Goal: Find contact information: Find contact information

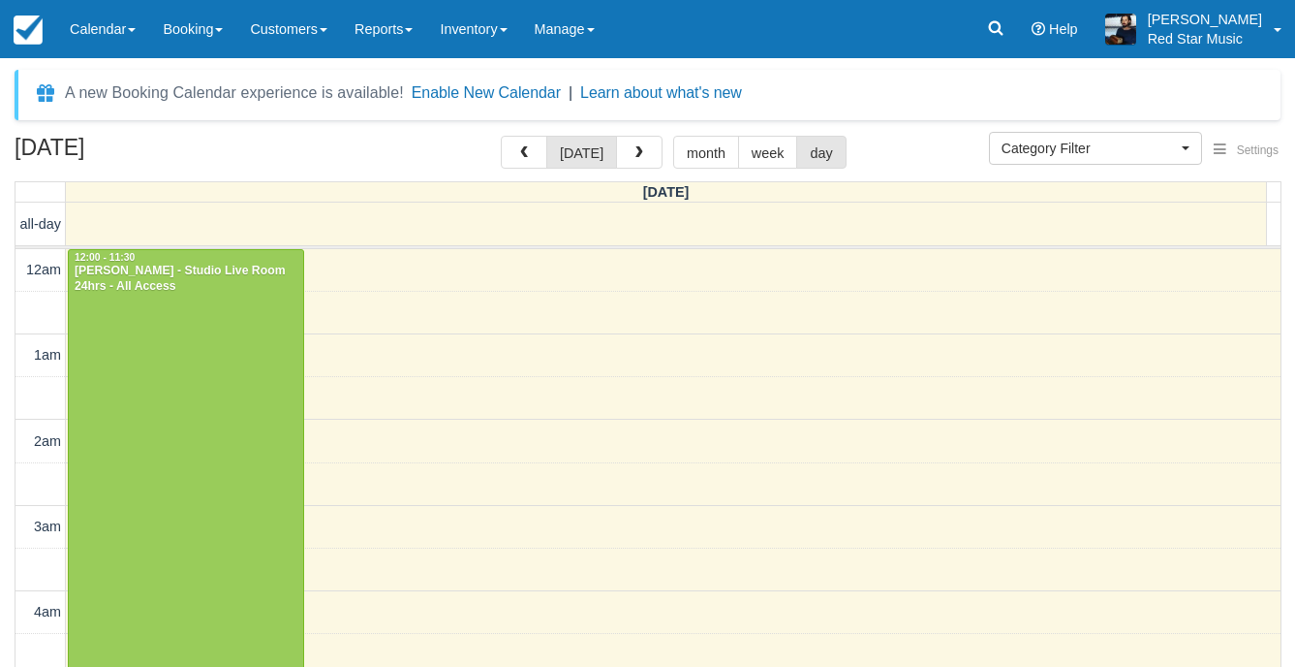
select select
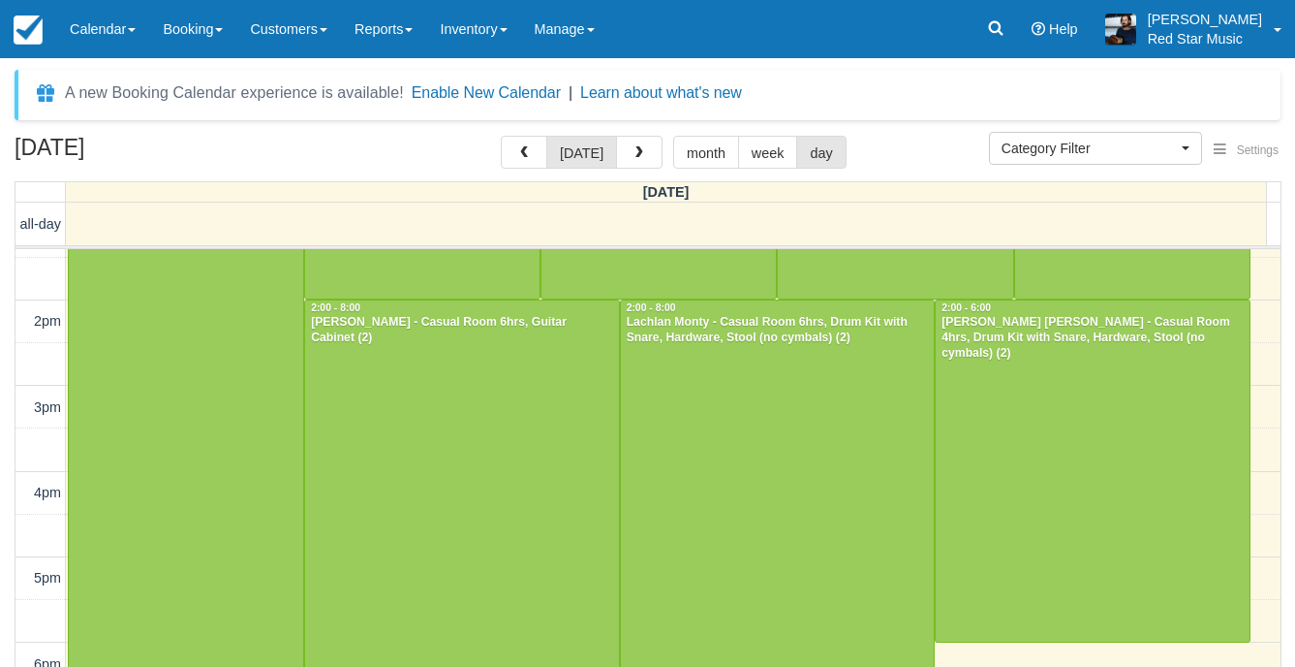
scroll to position [1149, 0]
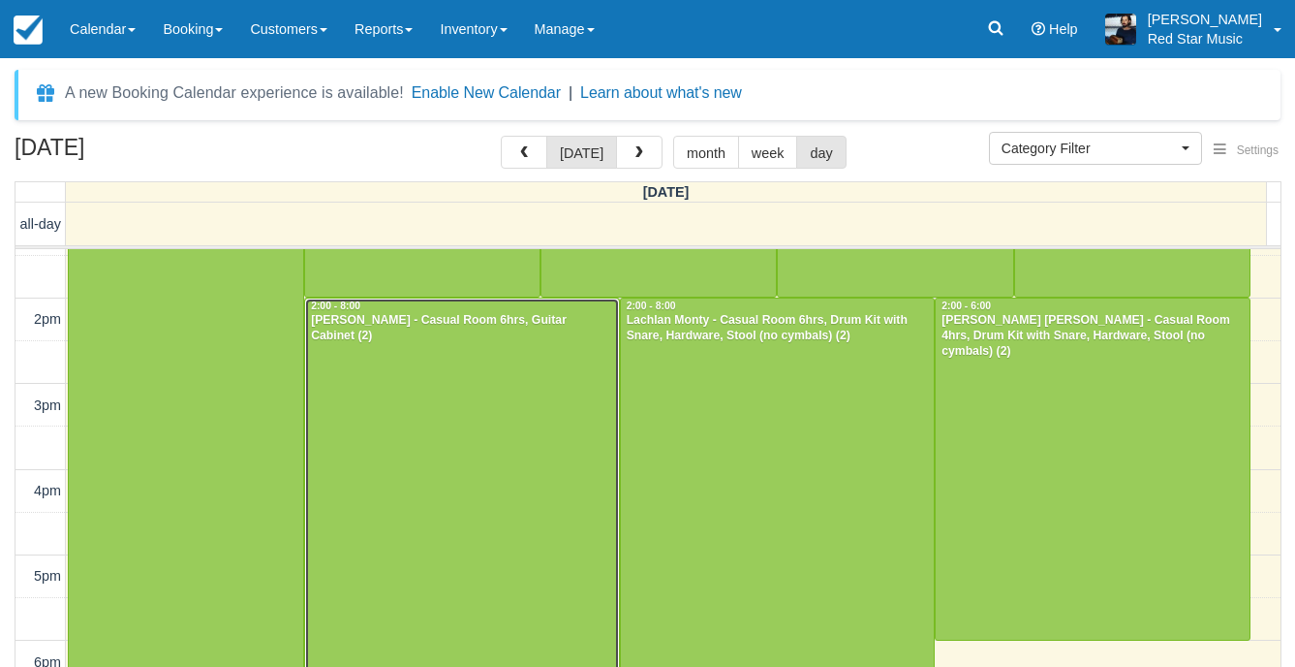
click at [542, 525] on div at bounding box center [462, 554] width 314 height 512
click at [491, 401] on div at bounding box center [462, 554] width 314 height 512
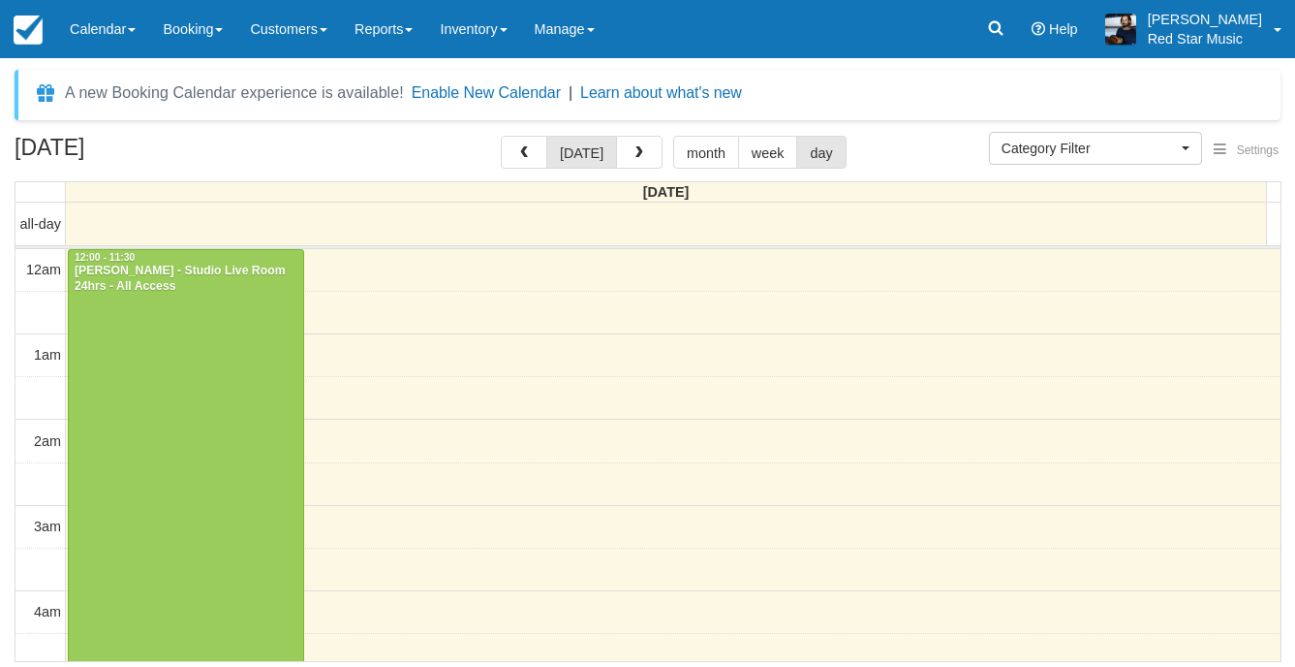
select select
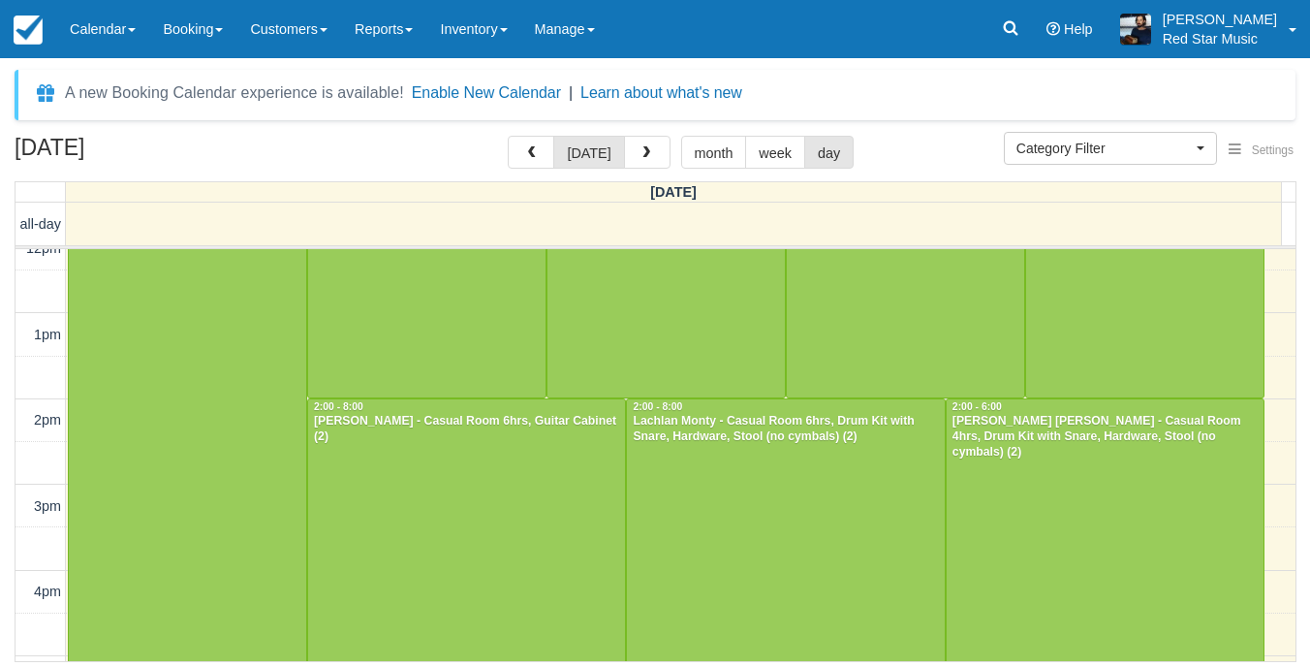
scroll to position [1046, 0]
click at [490, 494] on div at bounding box center [466, 657] width 317 height 512
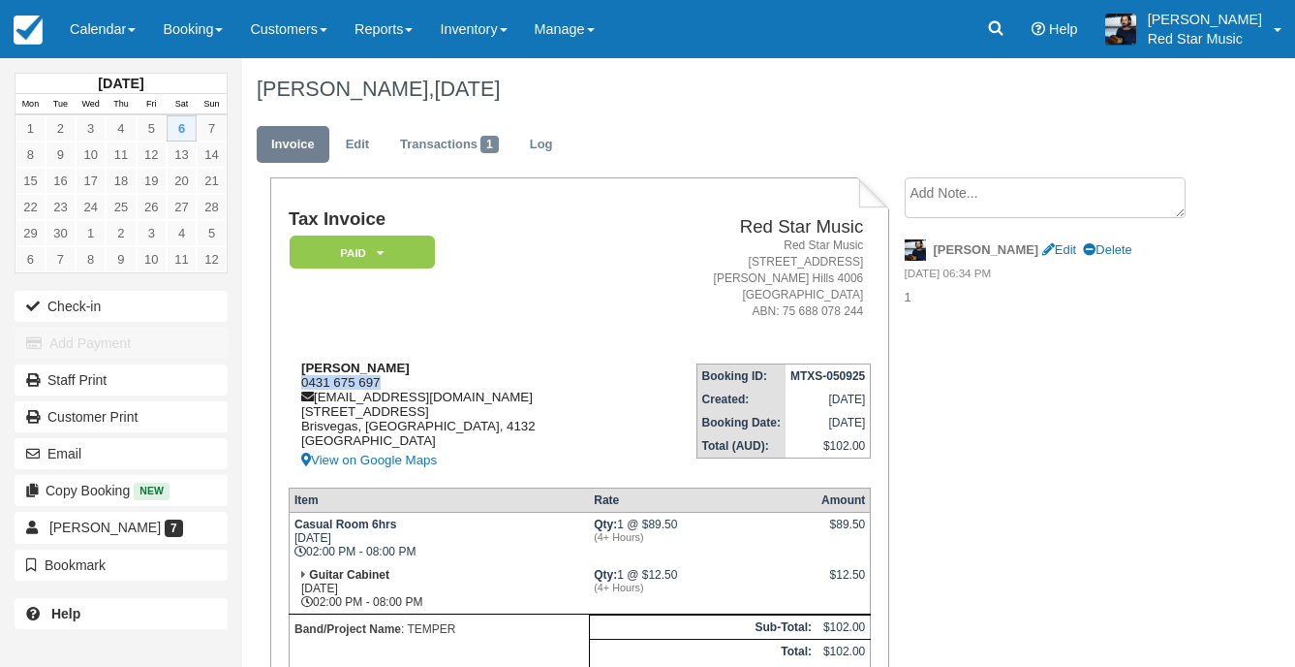
drag, startPoint x: 389, startPoint y: 384, endPoint x: 301, endPoint y: 383, distance: 88.2
click at [301, 383] on div "Clay Barlow 0431 675 697 clayb2002@live.com 31 redgum drive Brisvegas, Queensla…" at bounding box center [459, 415] width 341 height 111
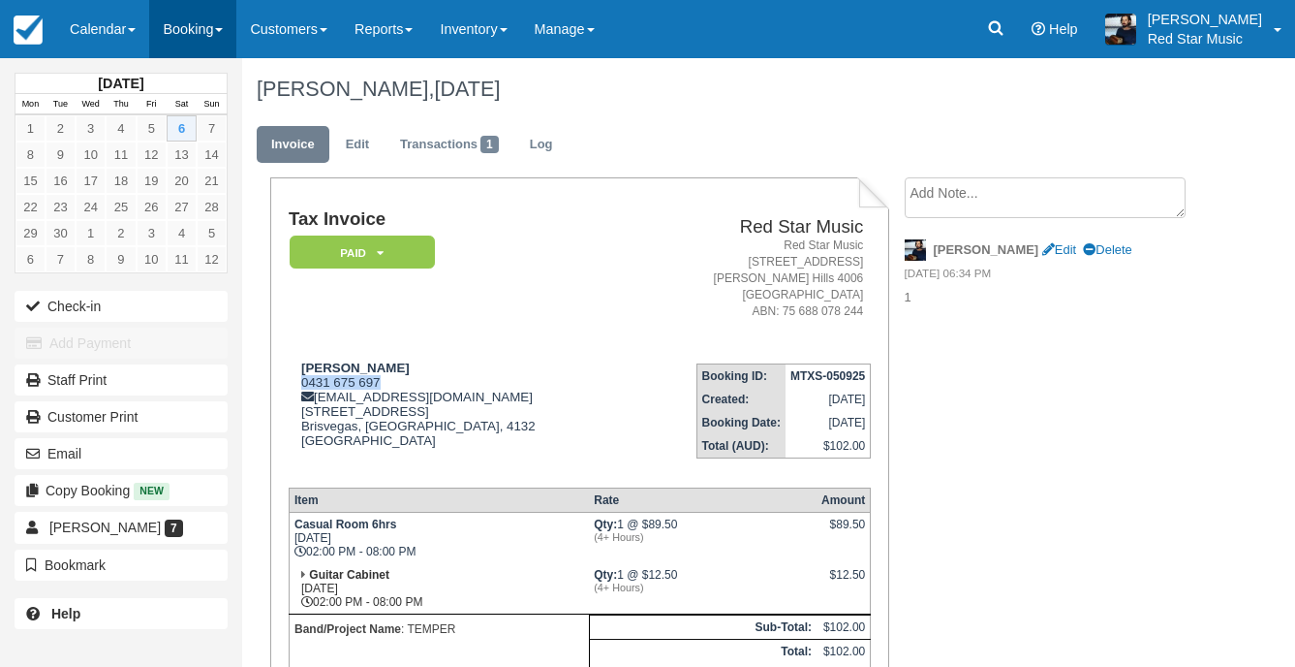
copy div "0431 675 697"
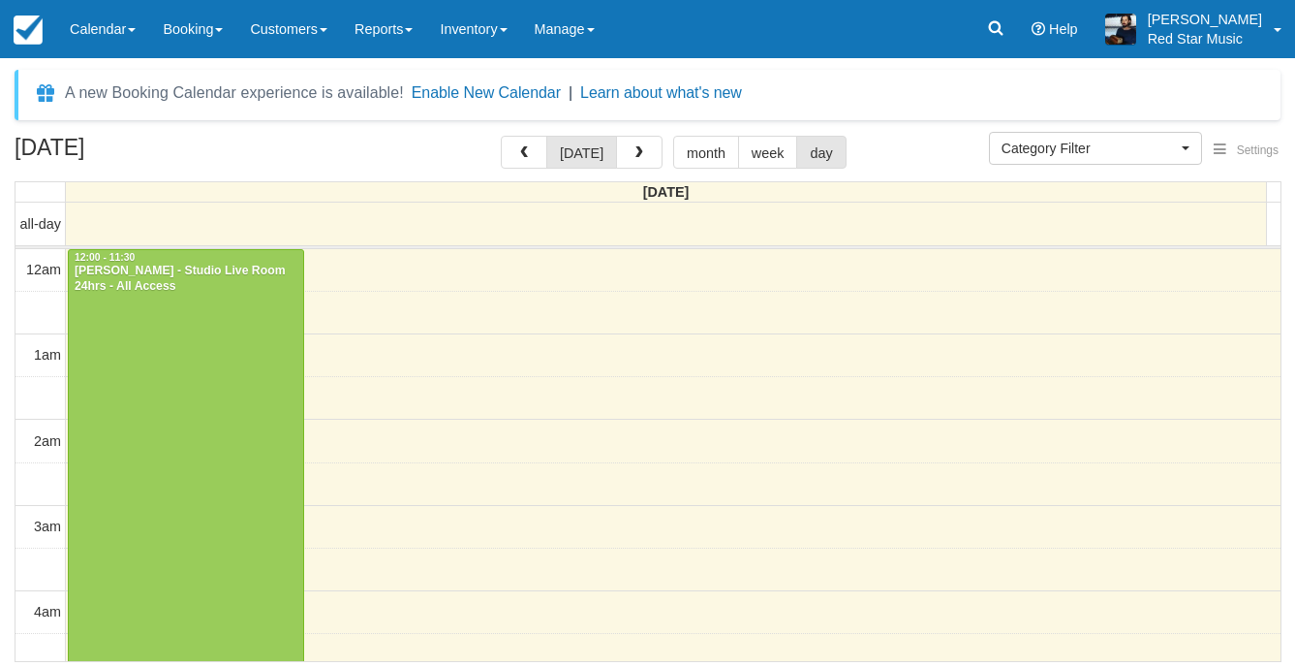
select select
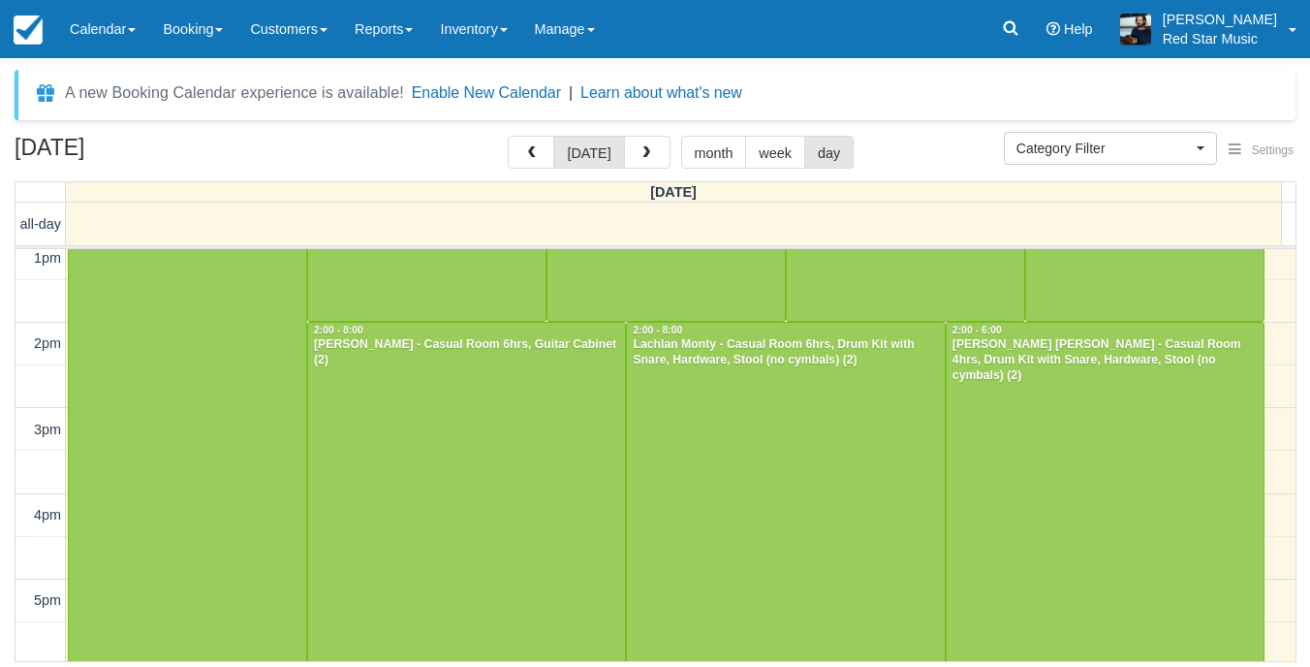
scroll to position [1141, 0]
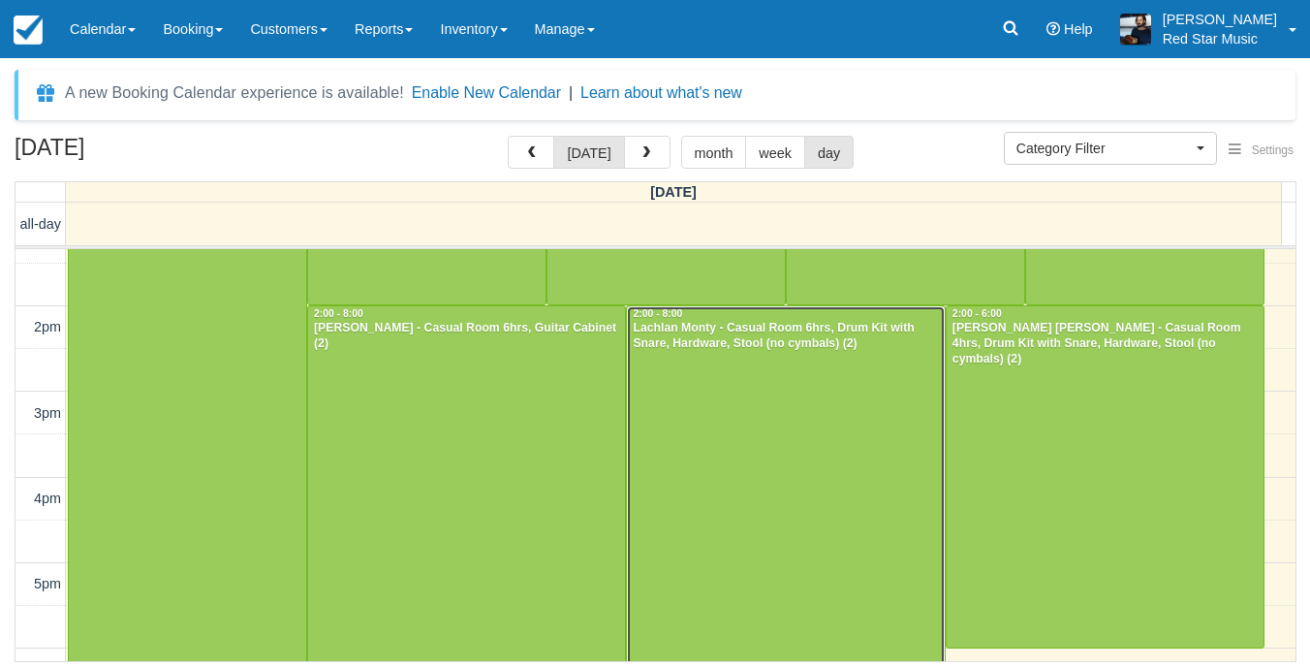
click at [758, 515] on div at bounding box center [785, 562] width 317 height 512
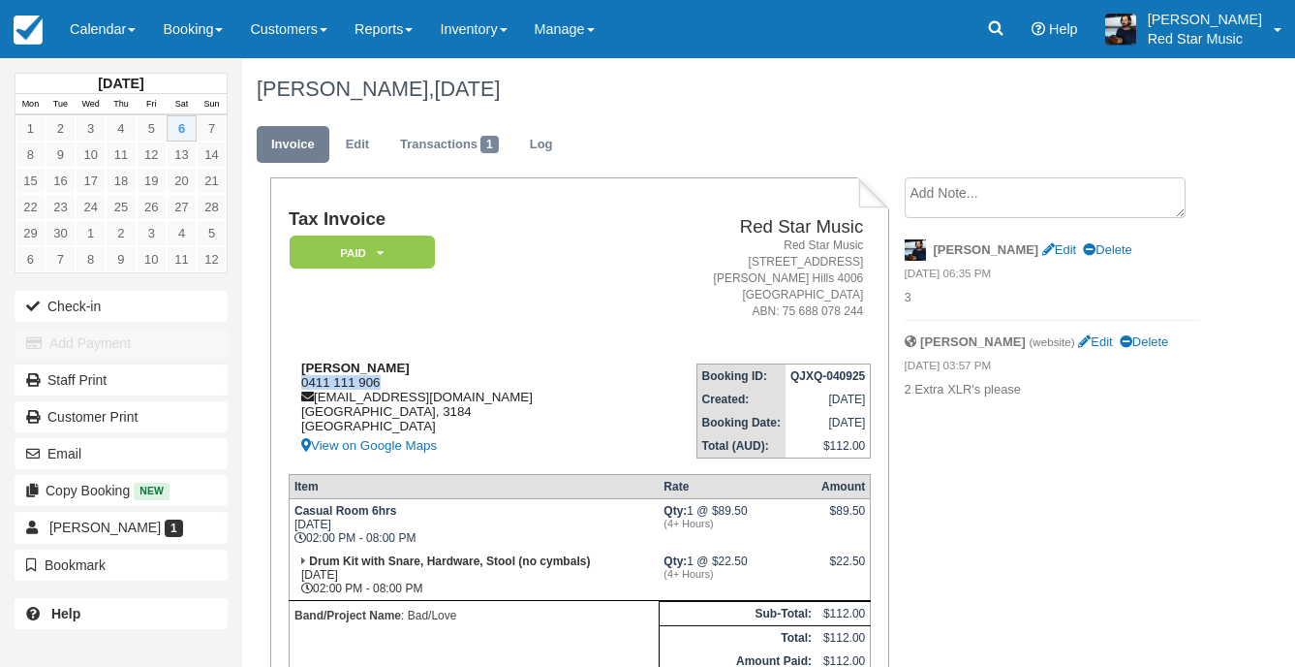
drag, startPoint x: 382, startPoint y: 382, endPoint x: 295, endPoint y: 386, distance: 87.3
click at [295, 386] on div "Lachlan Monty 0411 111 906 [EMAIL_ADDRESS][DOMAIN_NAME] [GEOGRAPHIC_DATA] View …" at bounding box center [458, 408] width 339 height 97
copy div "0411 111 906"
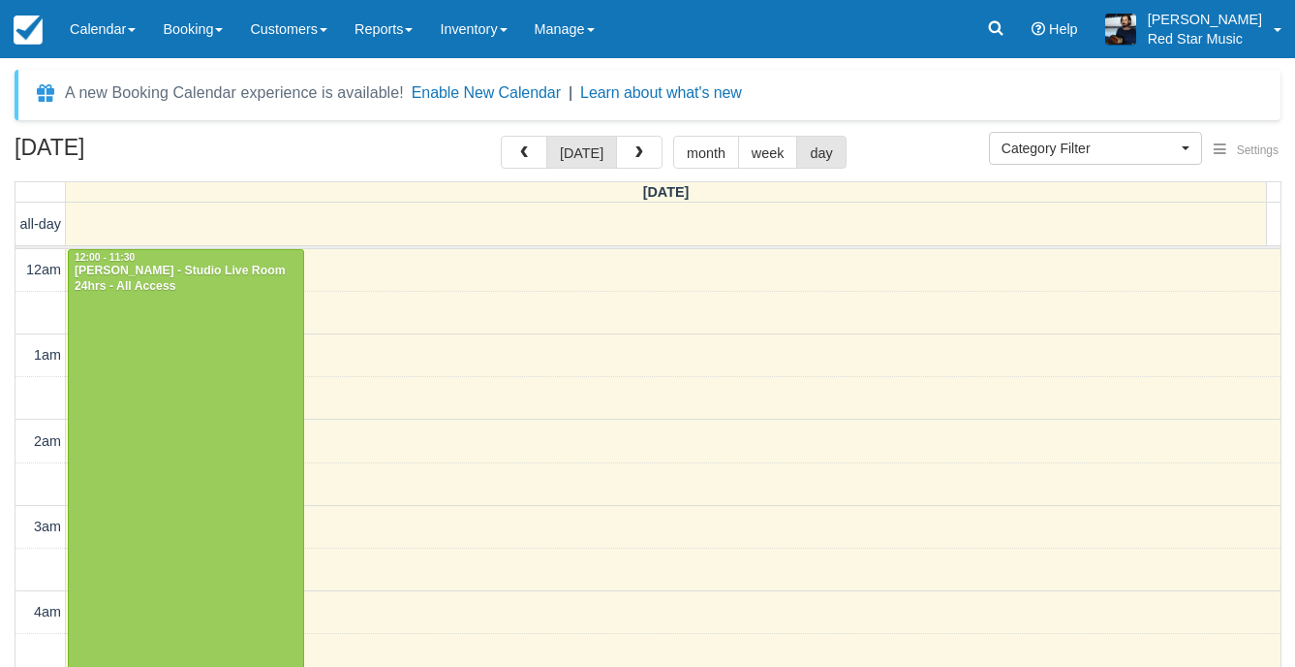
select select
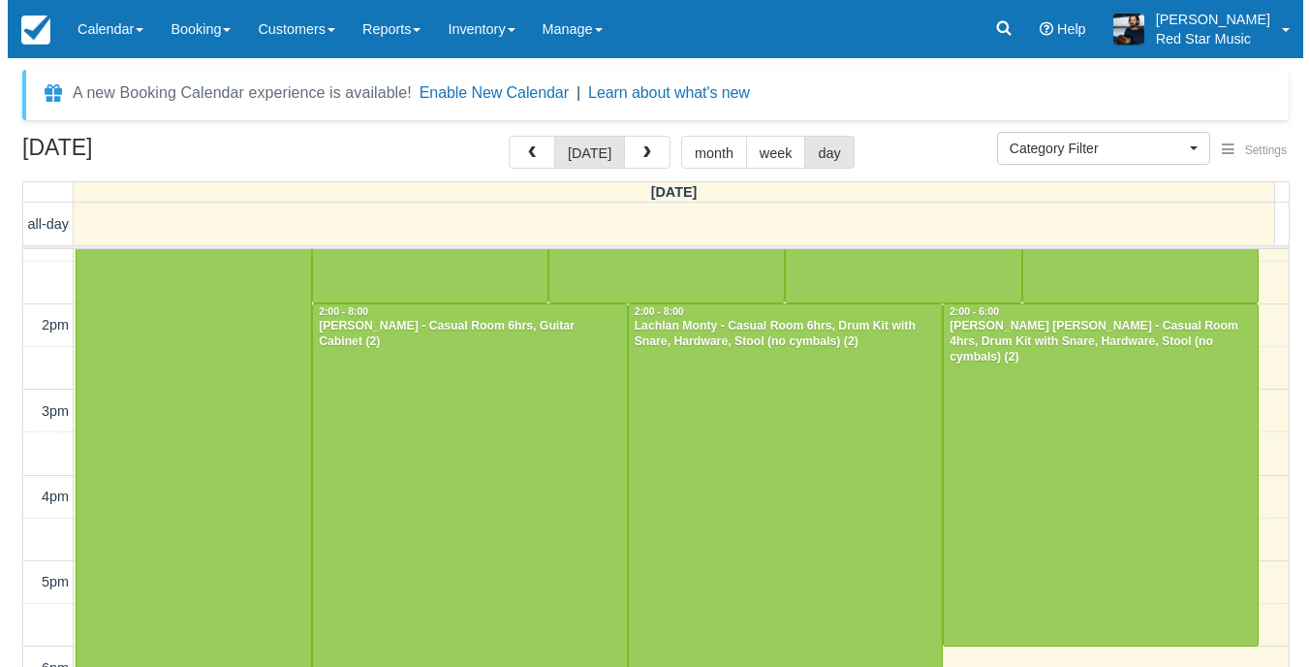
scroll to position [1141, 0]
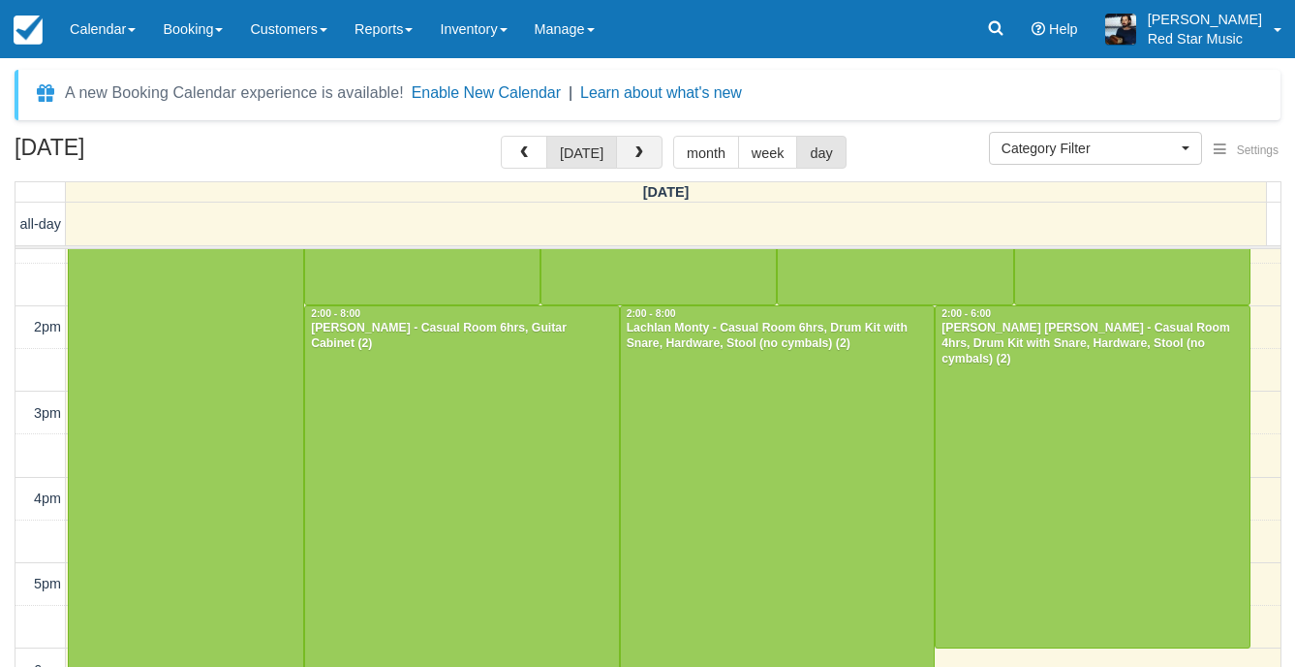
click at [652, 166] on button "button" at bounding box center [639, 152] width 47 height 33
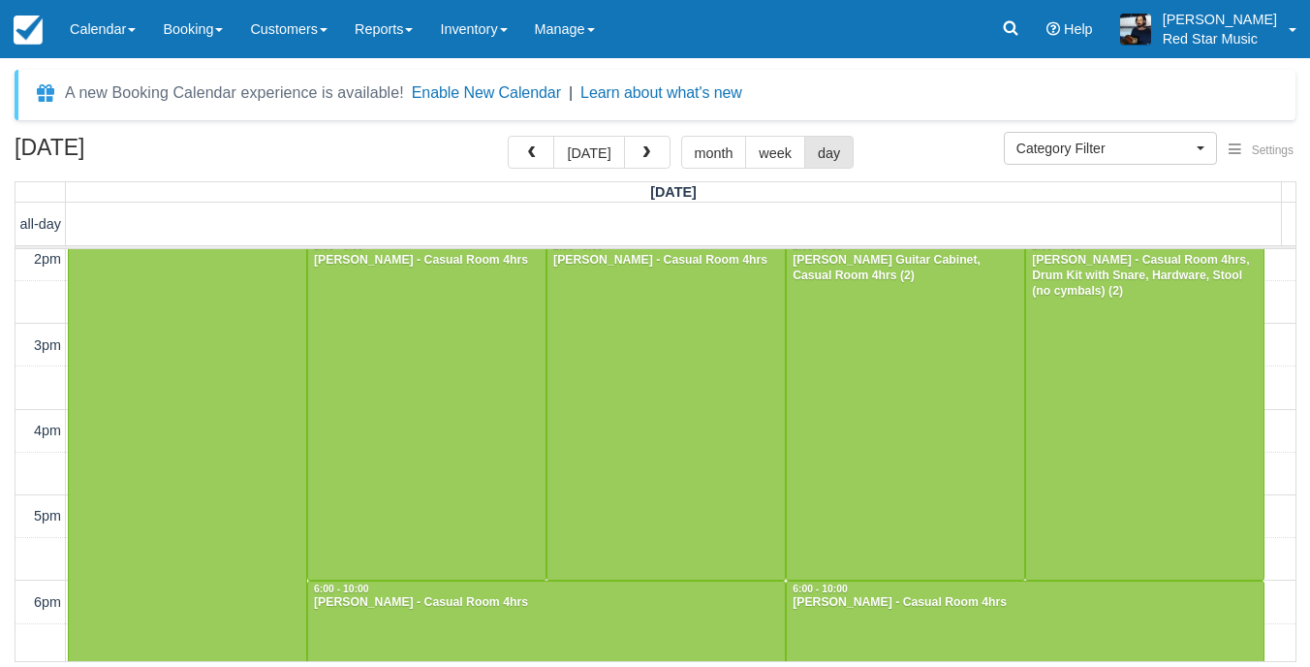
scroll to position [1163, 0]
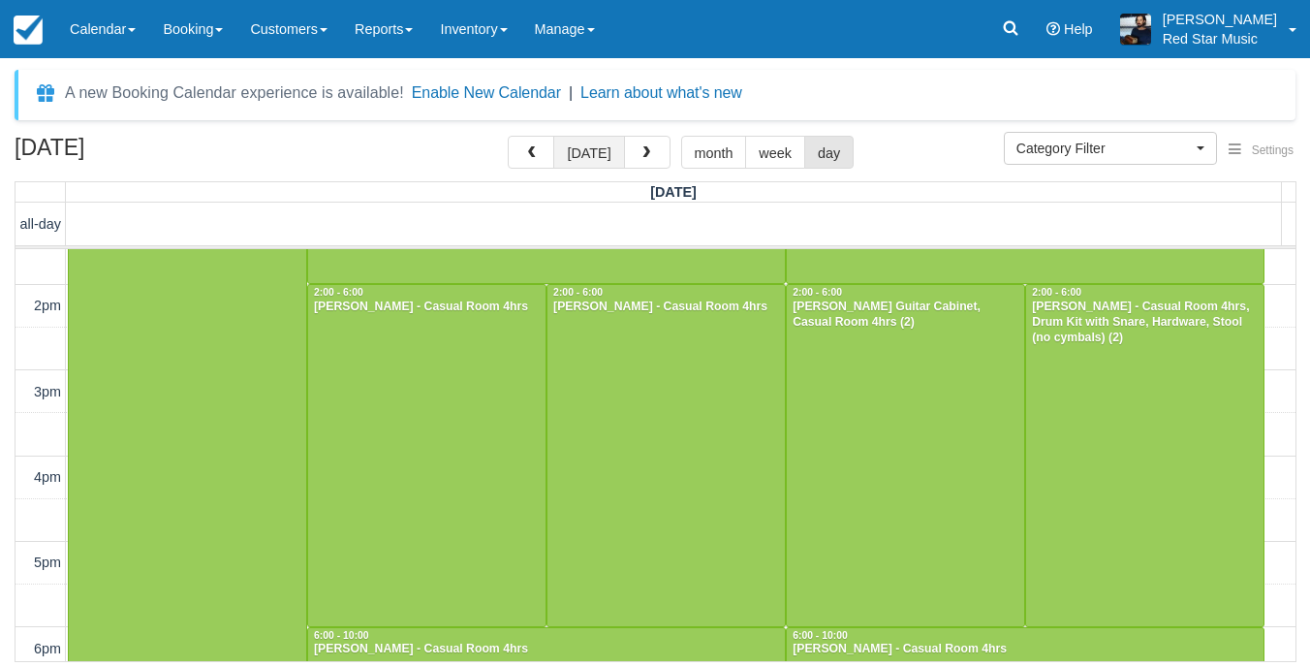
click at [576, 156] on button "[DATE]" at bounding box center [588, 152] width 71 height 33
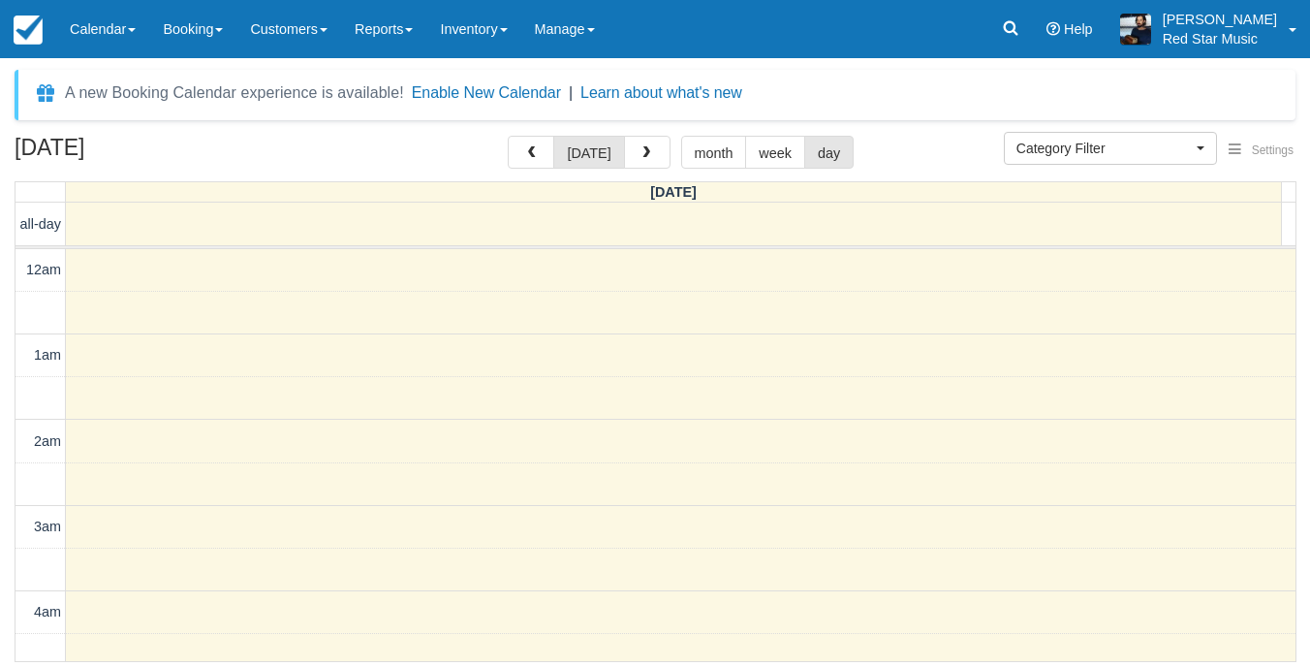
scroll to position [943, 0]
